Goal: Transaction & Acquisition: Purchase product/service

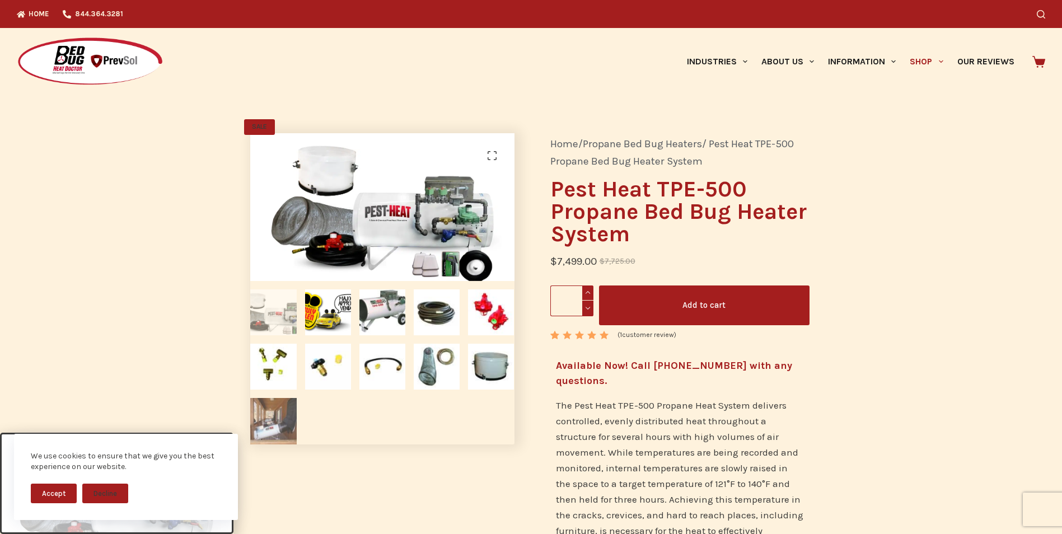
click at [282, 419] on img at bounding box center [273, 421] width 46 height 46
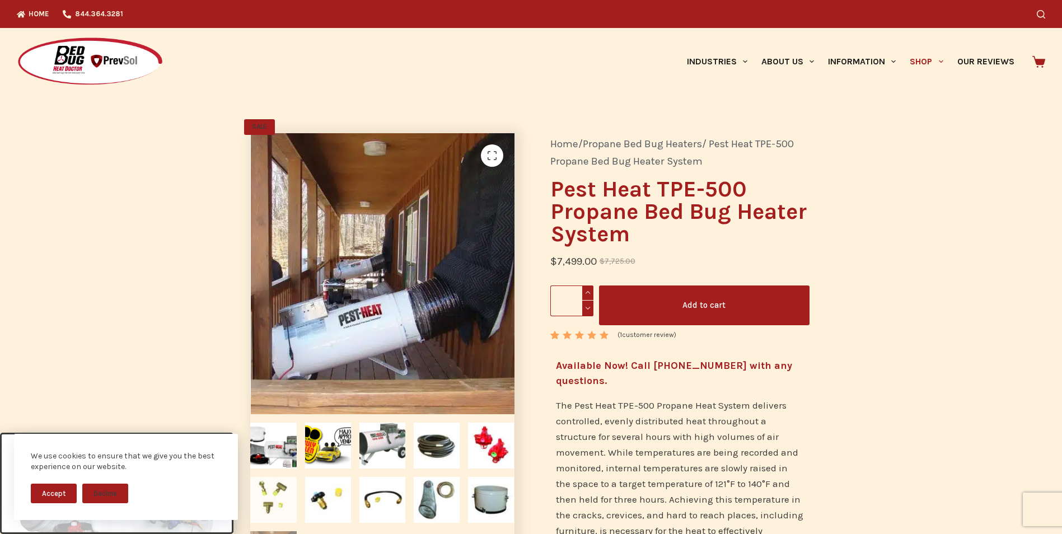
click at [282, 419] on ol at bounding box center [382, 495] width 272 height 163
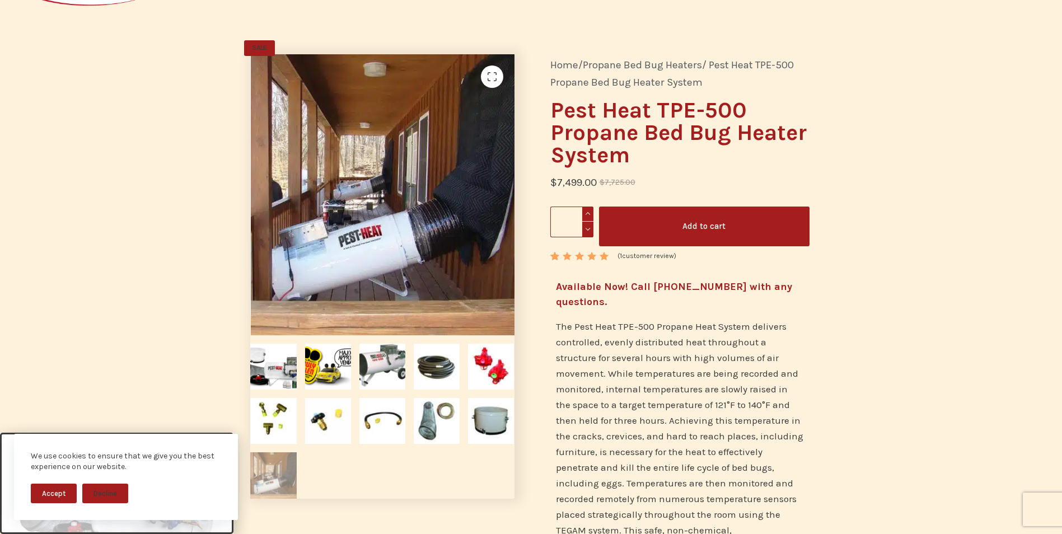
scroll to position [112, 0]
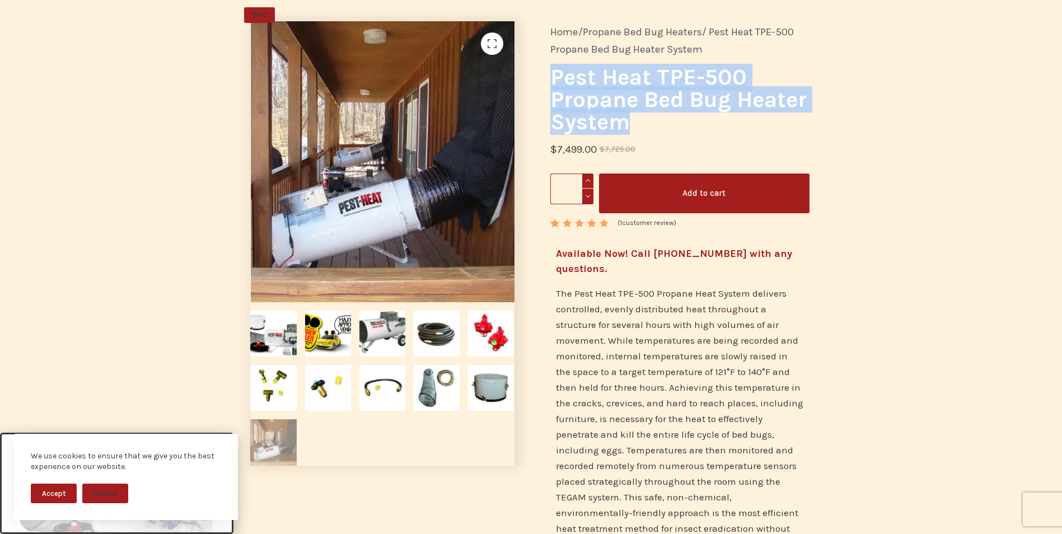
drag, startPoint x: 547, startPoint y: 72, endPoint x: 799, endPoint y: 132, distance: 258.8
copy h1 "Pest Heat TPE-500 Propane Bed Bug Heater System"
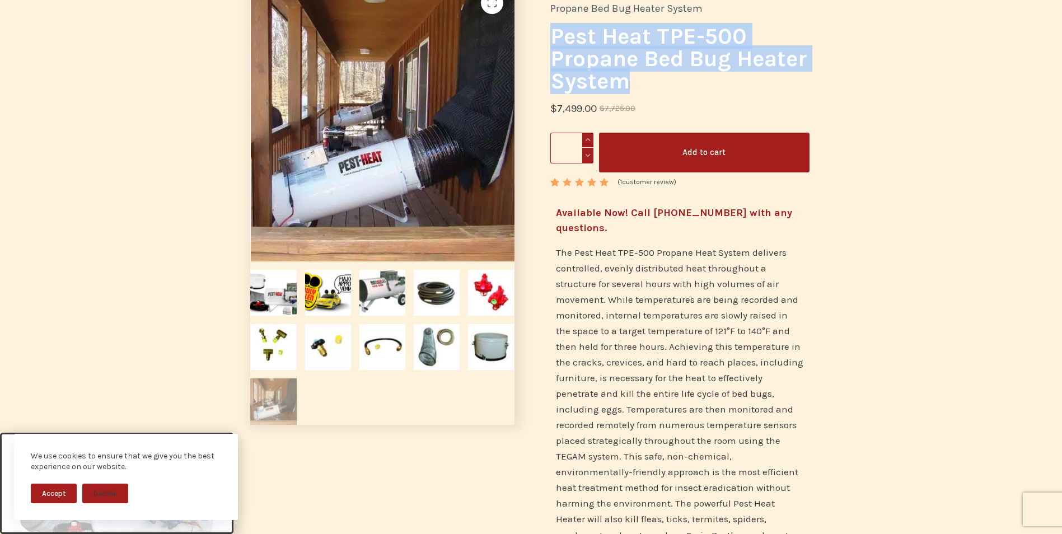
scroll to position [0, 0]
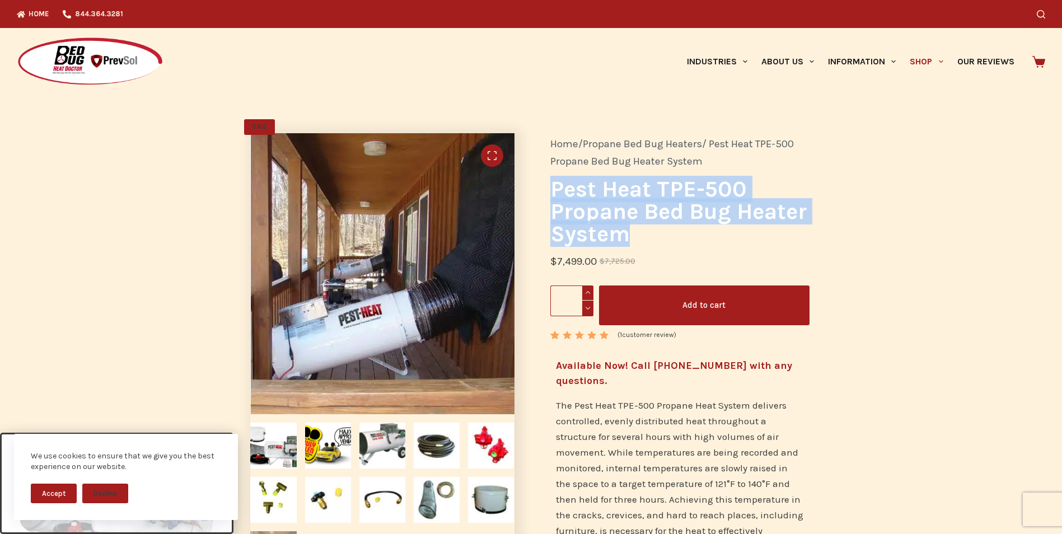
click at [490, 154] on link "🔍" at bounding box center [492, 155] width 22 height 22
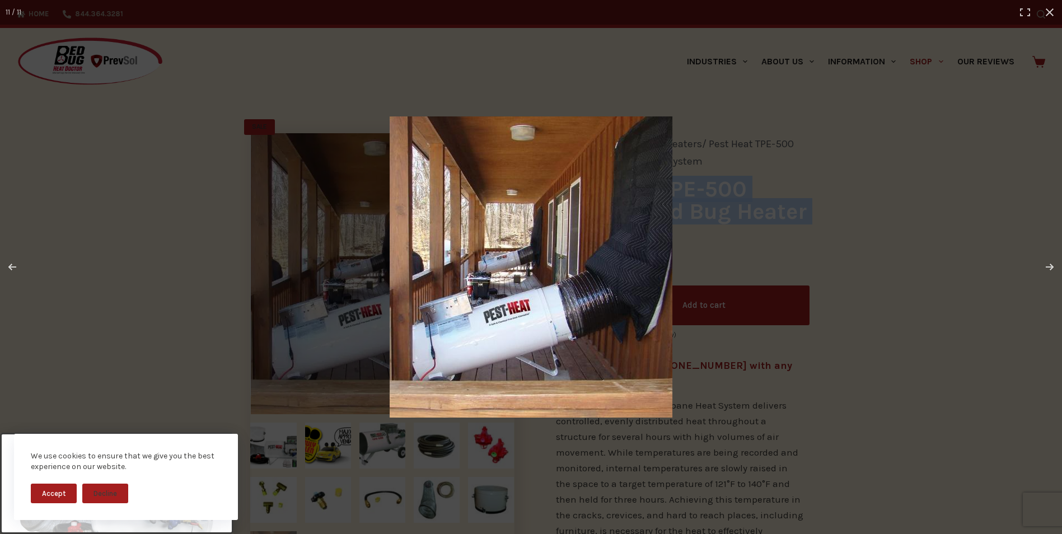
click at [508, 282] on img at bounding box center [531, 266] width 283 height 301
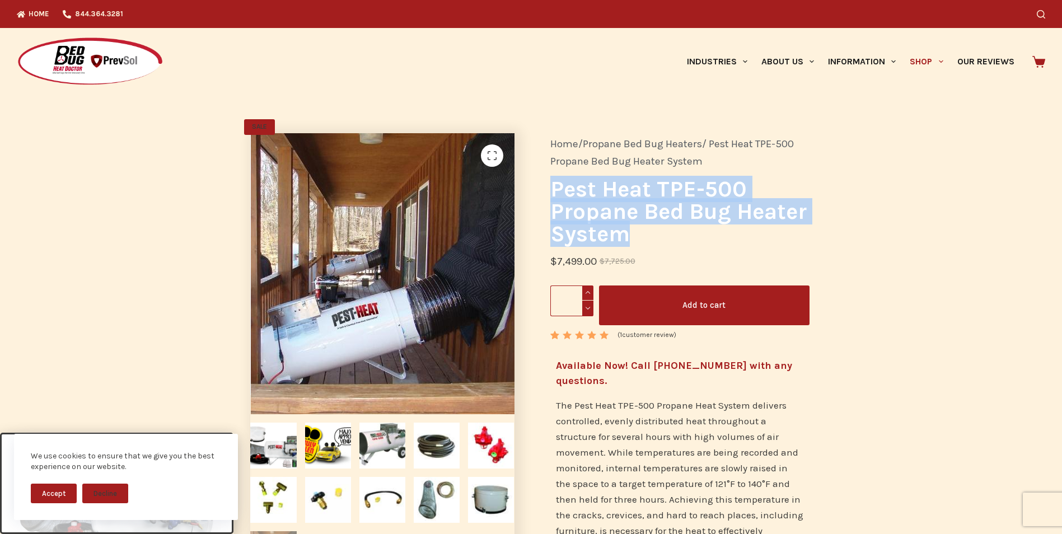
drag, startPoint x: 381, startPoint y: 312, endPoint x: 390, endPoint y: 298, distance: 16.8
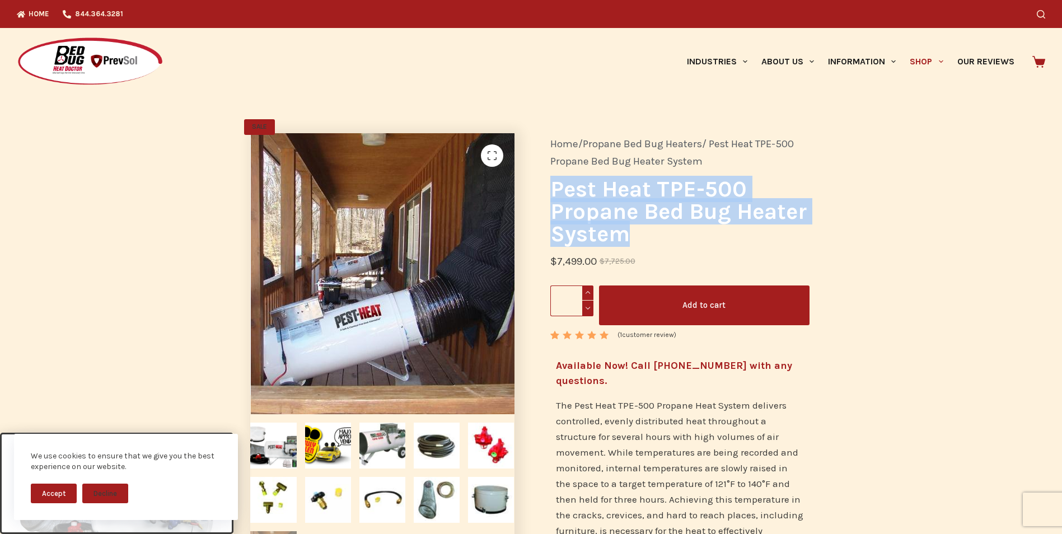
drag, startPoint x: 390, startPoint y: 298, endPoint x: 383, endPoint y: 307, distance: 11.3
click at [392, 285] on img at bounding box center [382, 272] width 283 height 301
click at [410, 282] on img at bounding box center [381, 273] width 283 height 301
click at [411, 282] on img at bounding box center [381, 273] width 283 height 301
click at [410, 283] on img at bounding box center [381, 273] width 283 height 301
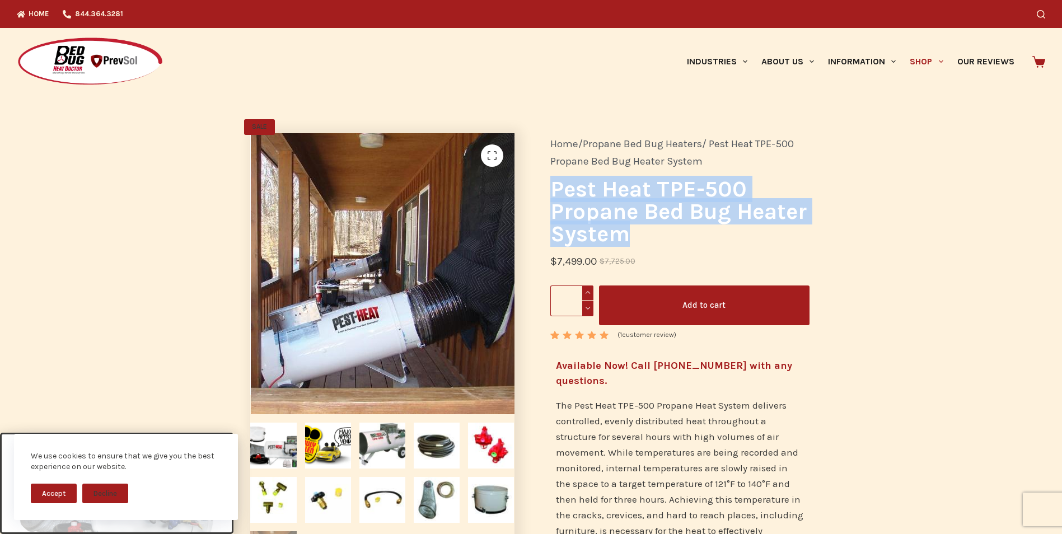
click at [427, 269] on img at bounding box center [379, 274] width 283 height 301
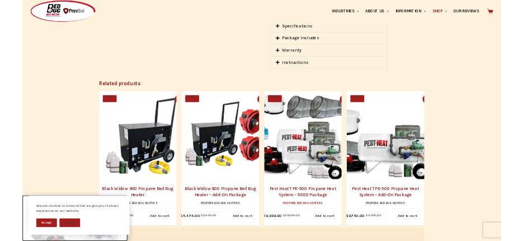
scroll to position [1679, 0]
